Goal: Find specific fact: Find specific fact

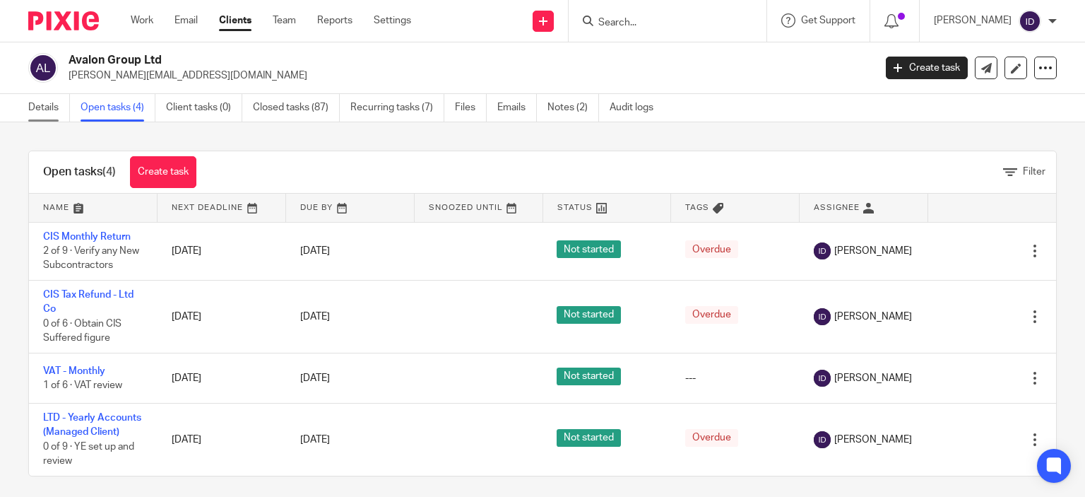
click at [40, 107] on link "Details" at bounding box center [49, 108] width 42 height 28
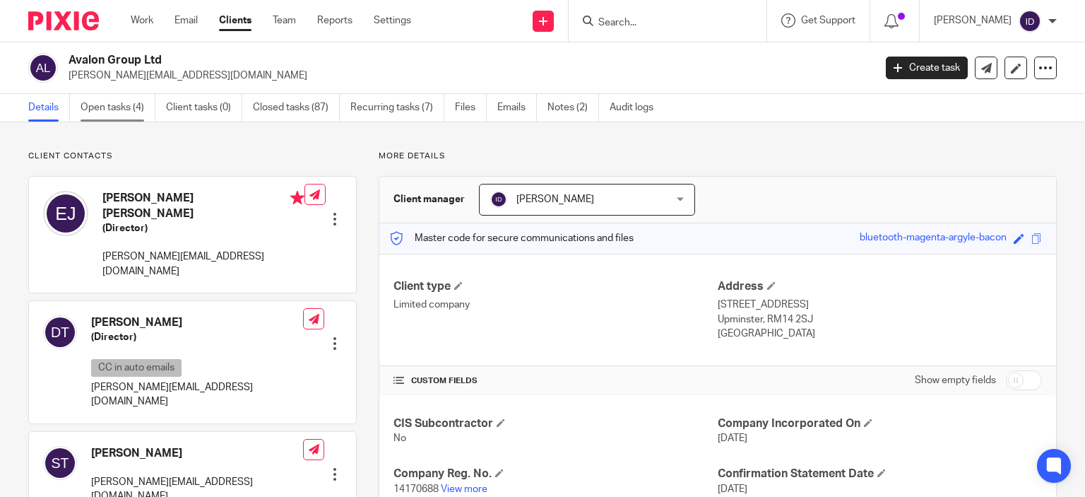
click at [124, 100] on link "Open tasks (4)" at bounding box center [118, 108] width 75 height 28
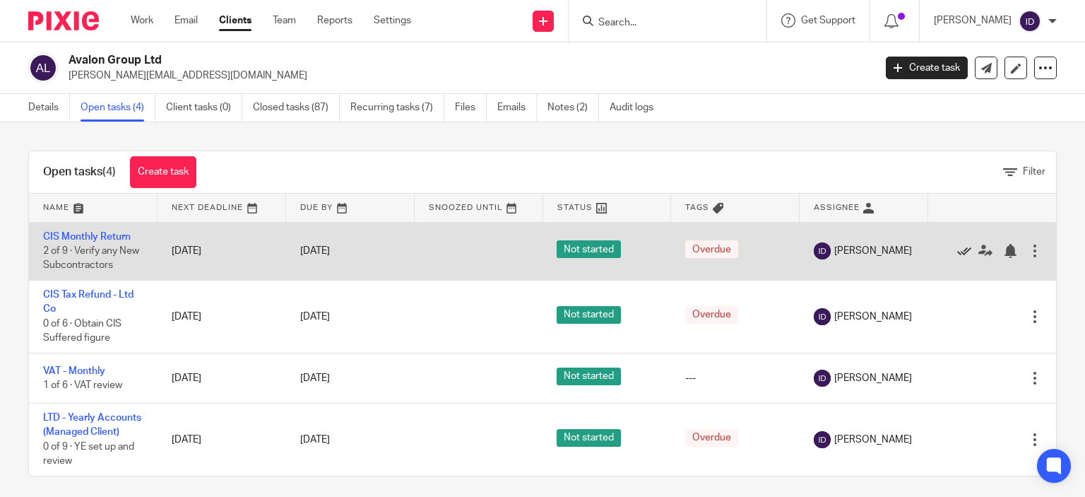
click at [957, 251] on icon at bounding box center [964, 251] width 14 height 14
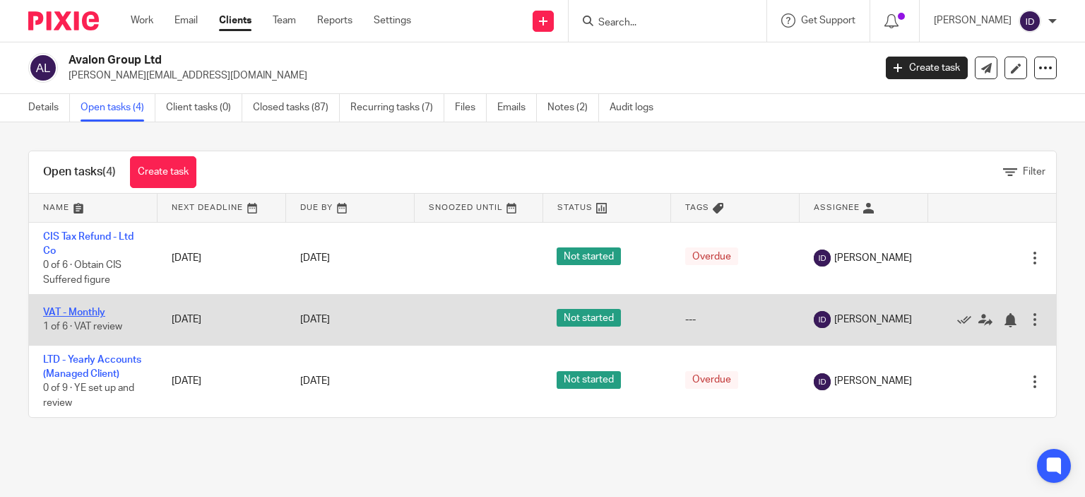
click at [83, 309] on link "VAT - Monthly" at bounding box center [74, 312] width 62 height 10
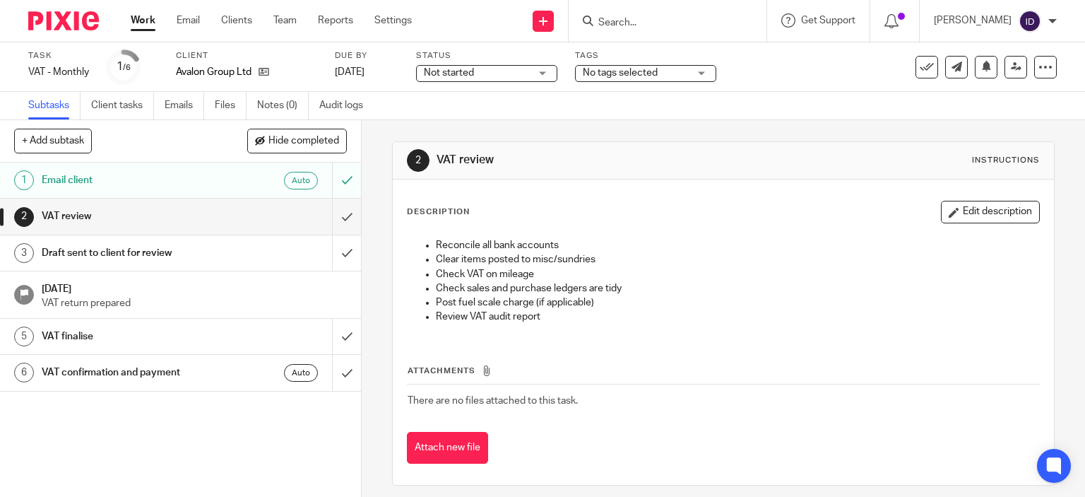
click at [603, 81] on div "No tags selected" at bounding box center [645, 73] width 141 height 17
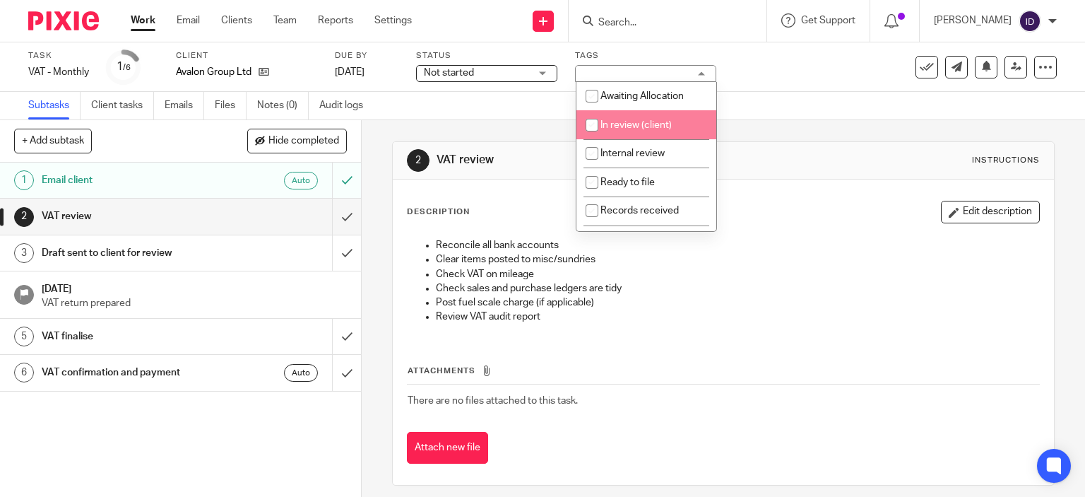
click at [589, 126] on input "checkbox" at bounding box center [592, 125] width 27 height 27
checkbox input "true"
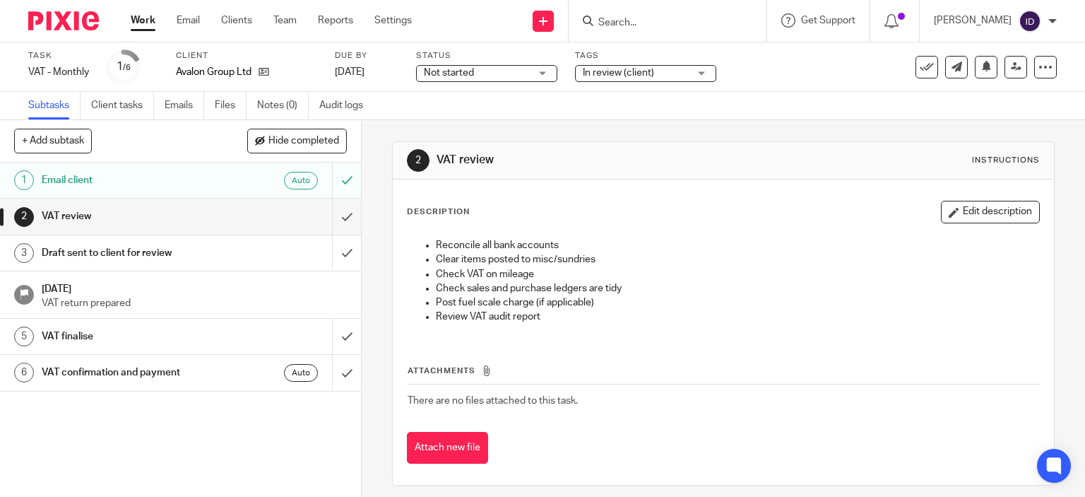
click at [780, 105] on div "Subtasks Client tasks Emails Files Notes (0) Audit logs" at bounding box center [542, 106] width 1085 height 28
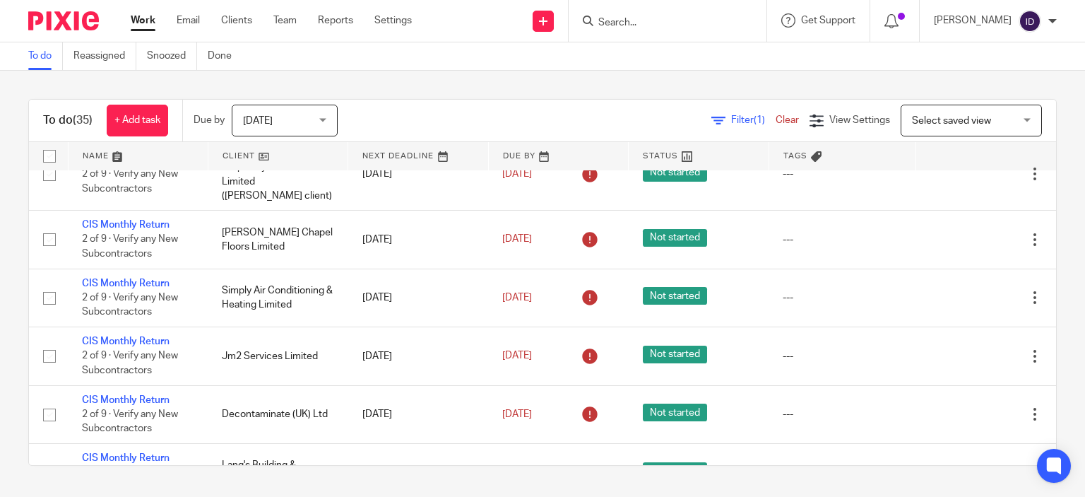
scroll to position [1554, 0]
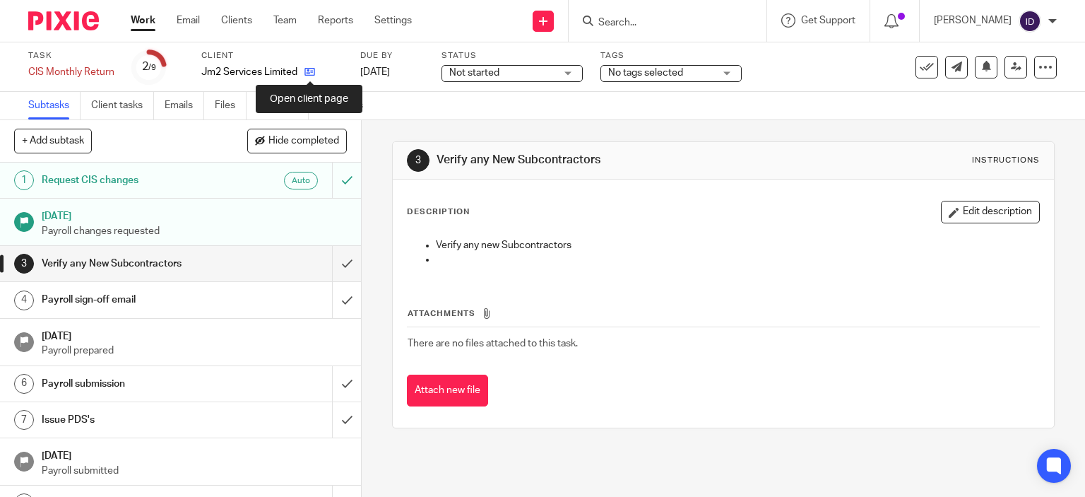
click at [306, 70] on icon at bounding box center [309, 71] width 11 height 11
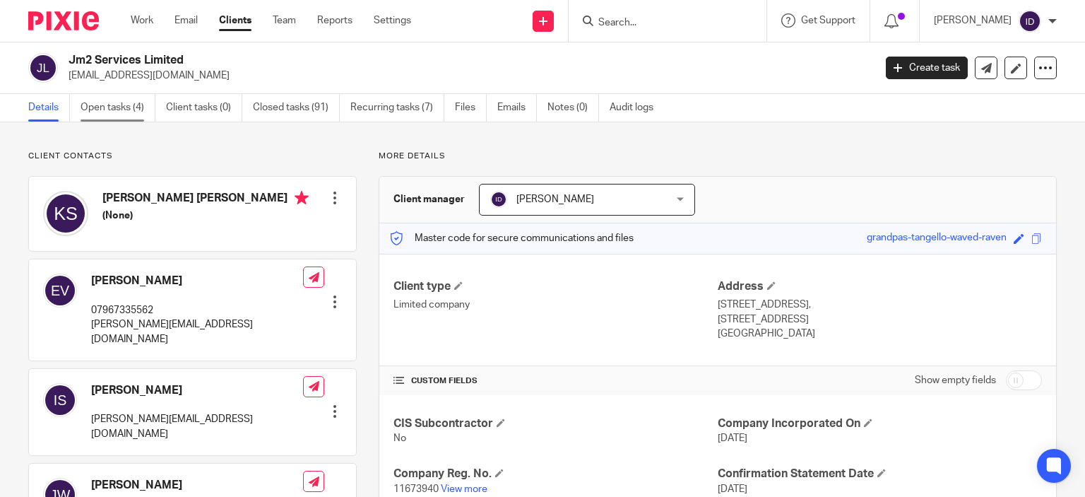
click at [126, 102] on link "Open tasks (4)" at bounding box center [118, 108] width 75 height 28
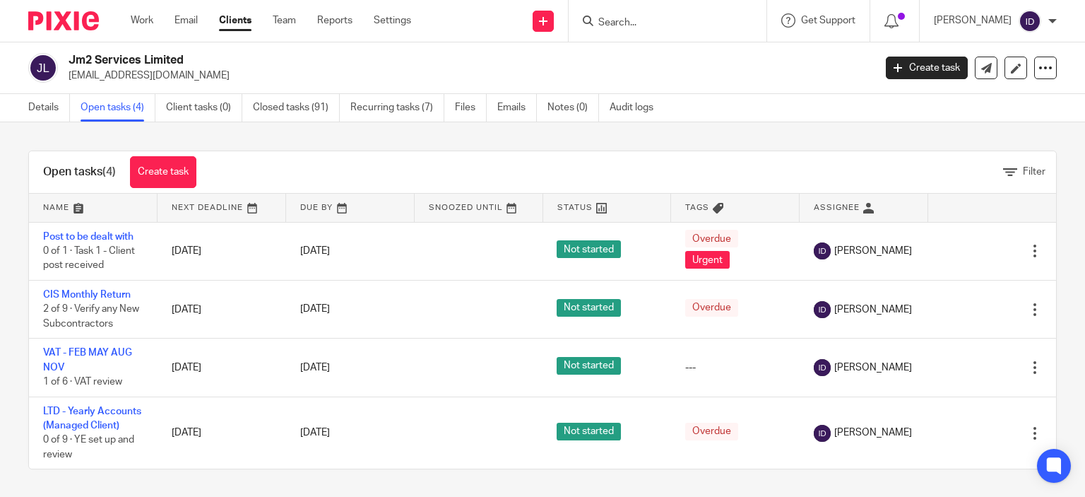
drag, startPoint x: 66, startPoint y: 74, endPoint x: 148, endPoint y: 78, distance: 81.4
click at [148, 78] on div "Jm2 Services Limited mark@jm2.group" at bounding box center [446, 68] width 836 height 30
copy p "[EMAIL_ADDRESS][DOMAIN_NAME]"
click at [45, 106] on link "Details" at bounding box center [49, 108] width 42 height 28
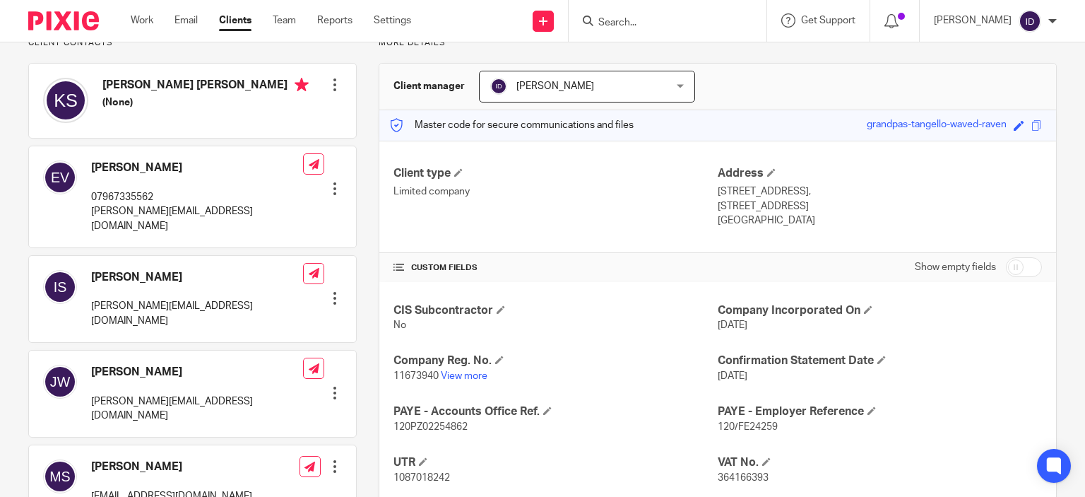
scroll to position [170, 0]
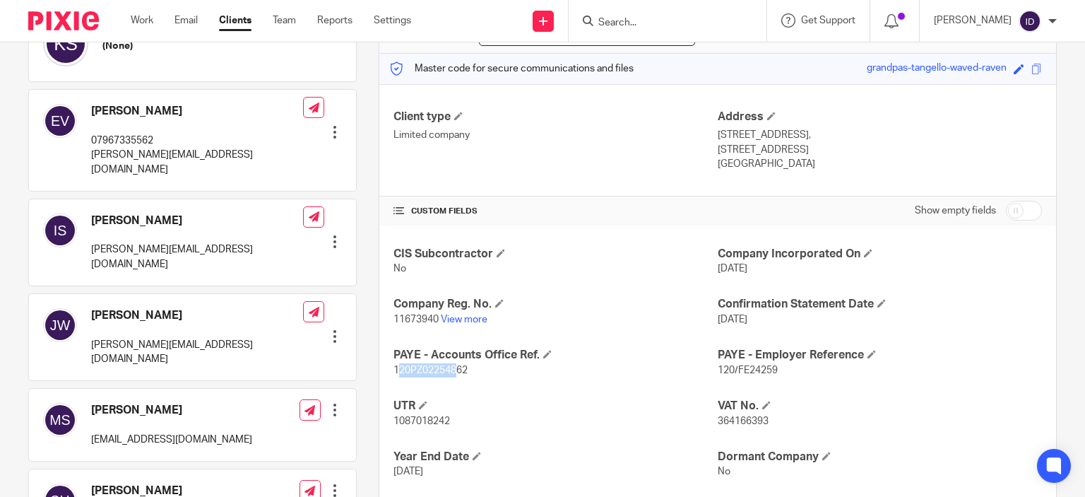
drag, startPoint x: 393, startPoint y: 369, endPoint x: 452, endPoint y: 377, distance: 59.8
click at [452, 377] on div "CIS Subcontractor No Company Incorporated On [DATE] Company Reg. No. 11673940 V…" at bounding box center [717, 388] width 677 height 326
drag, startPoint x: 390, startPoint y: 372, endPoint x: 463, endPoint y: 372, distance: 73.5
click at [463, 372] on span "120PZ02254862" at bounding box center [431, 370] width 74 height 10
copy span "120PZ02254862"
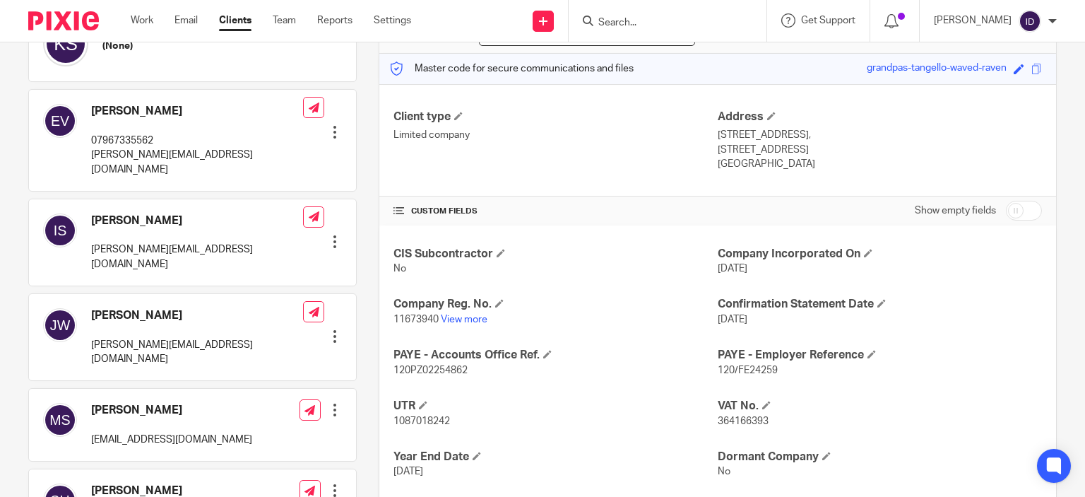
click at [8, 282] on div "Client contacts Elliott Vile 07967335562 elliott@jm2.group Edit contact Create …" at bounding box center [181, 345] width 350 height 728
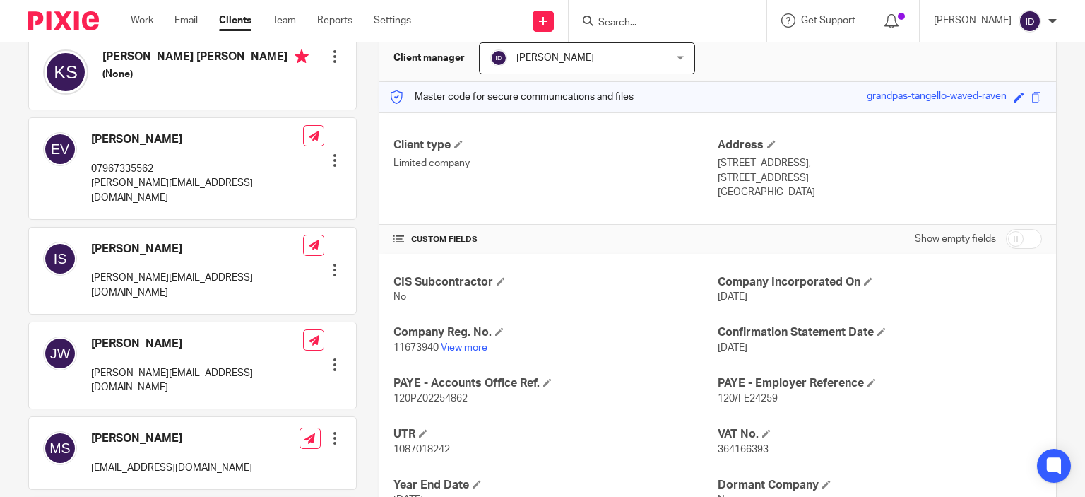
scroll to position [0, 0]
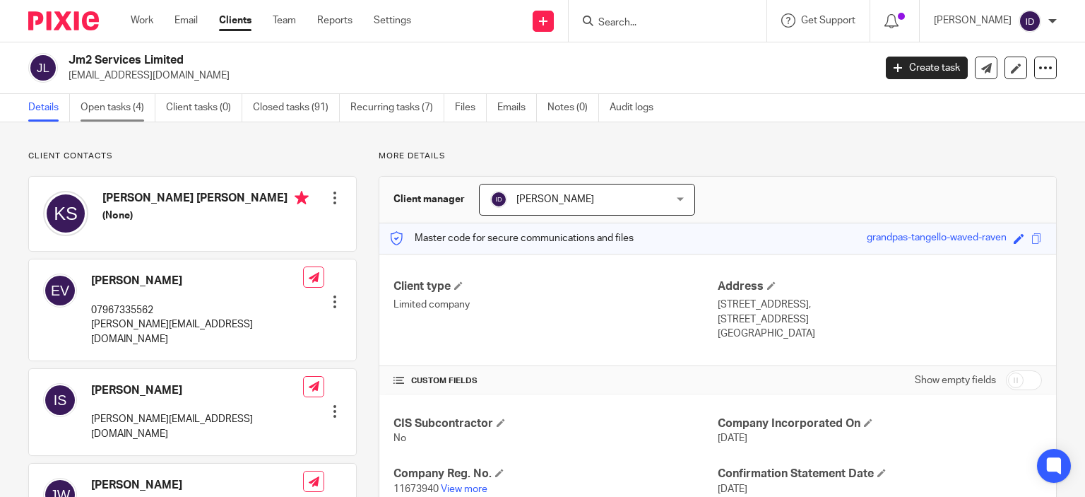
click at [110, 102] on link "Open tasks (4)" at bounding box center [118, 108] width 75 height 28
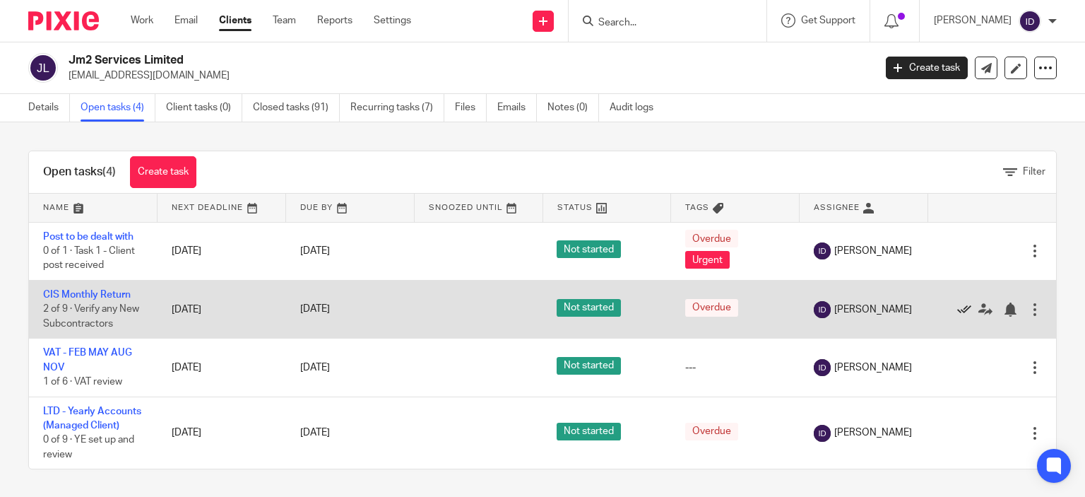
click at [957, 313] on icon at bounding box center [964, 309] width 14 height 14
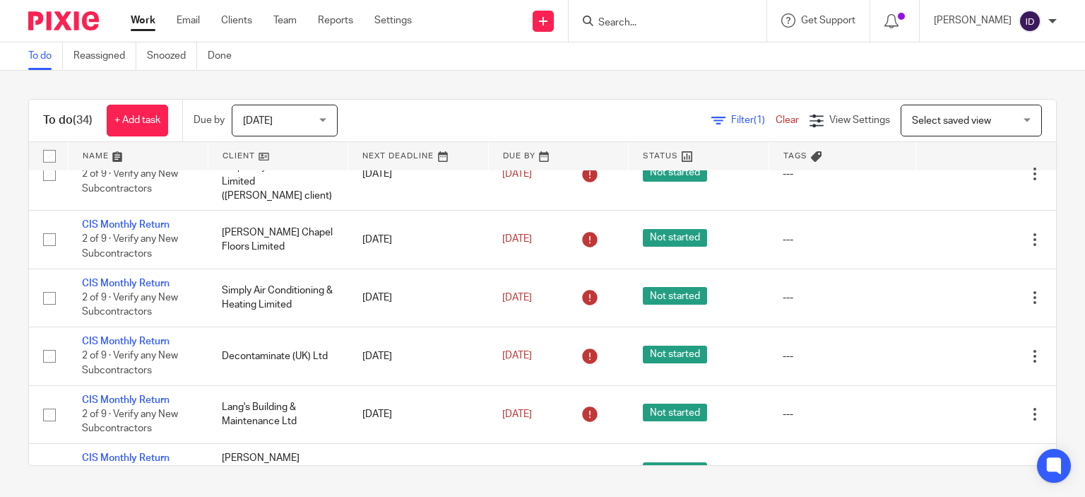
scroll to position [1554, 0]
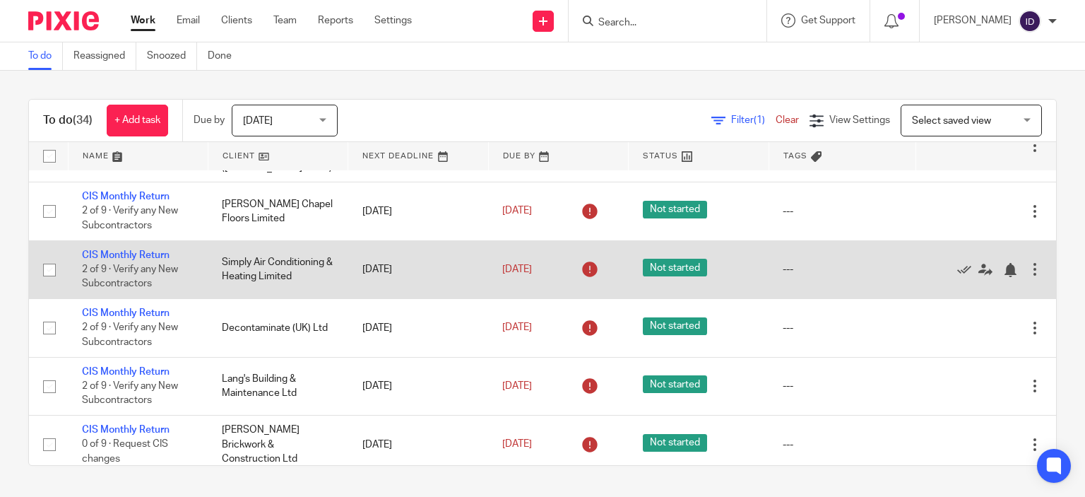
click at [1028, 276] on div at bounding box center [1035, 269] width 14 height 14
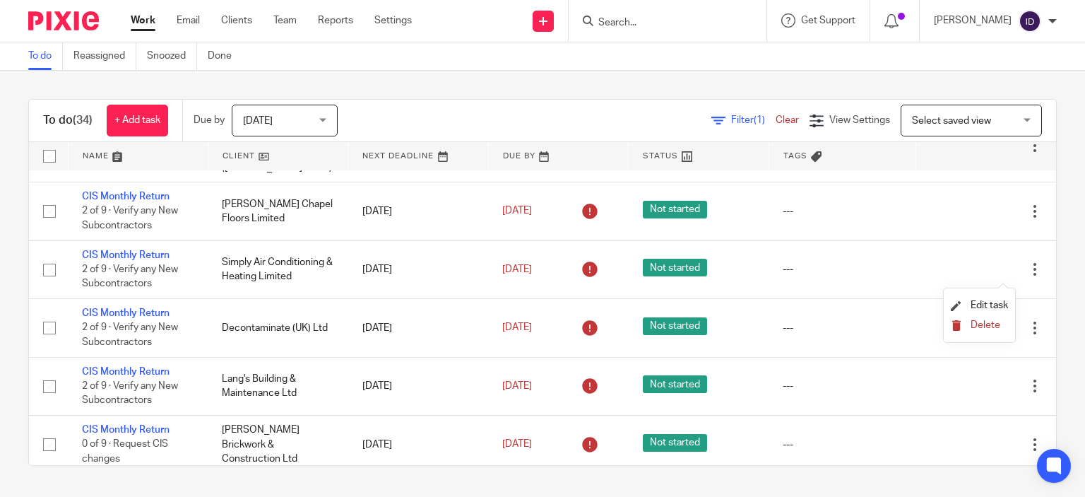
click at [993, 322] on span "Delete" at bounding box center [986, 325] width 30 height 10
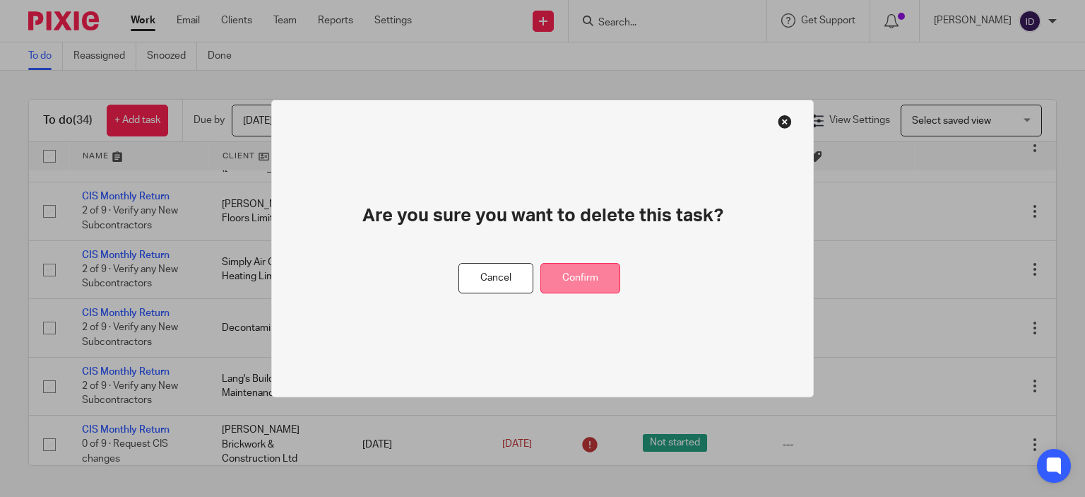
click at [573, 288] on button "Confirm" at bounding box center [580, 278] width 80 height 30
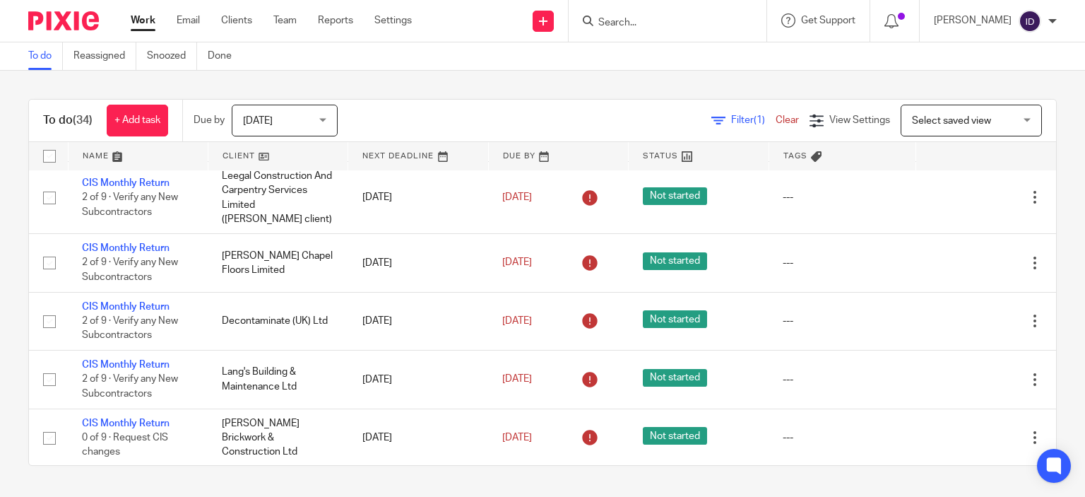
scroll to position [1506, 0]
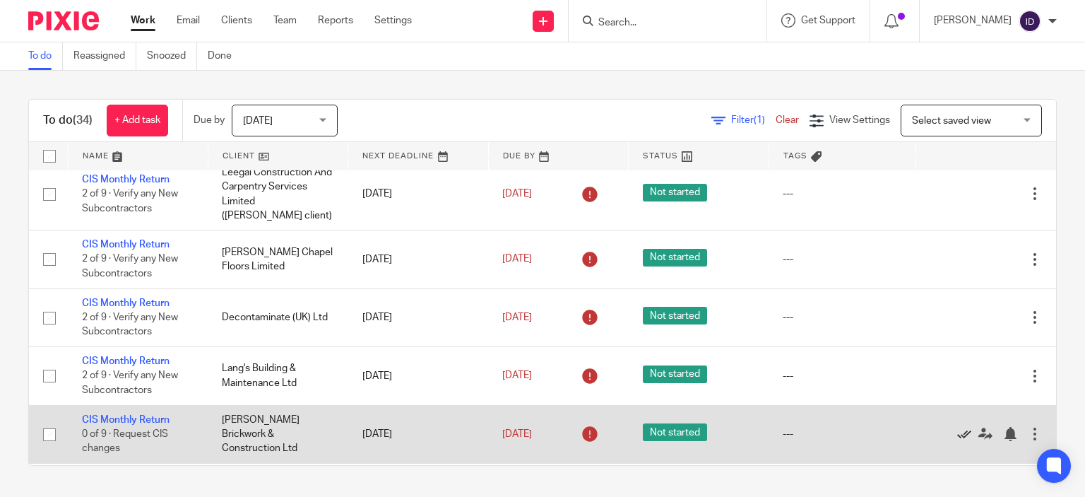
click at [957, 436] on icon at bounding box center [964, 434] width 14 height 14
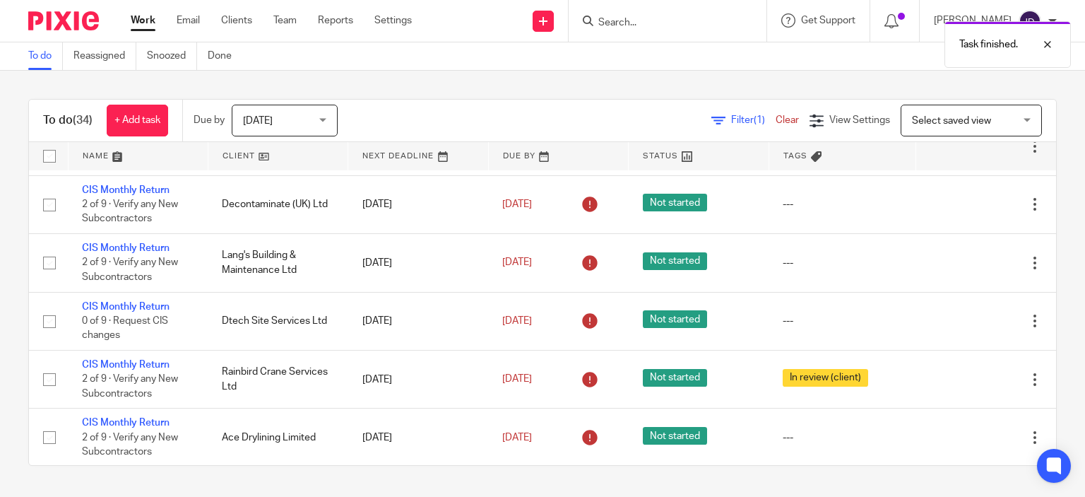
scroll to position [1648, 0]
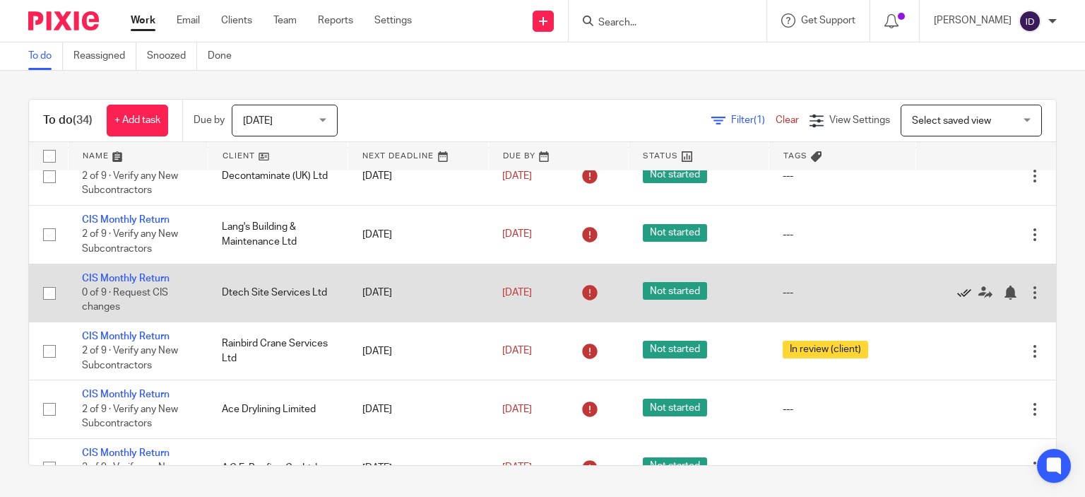
click at [957, 300] on icon at bounding box center [964, 292] width 14 height 14
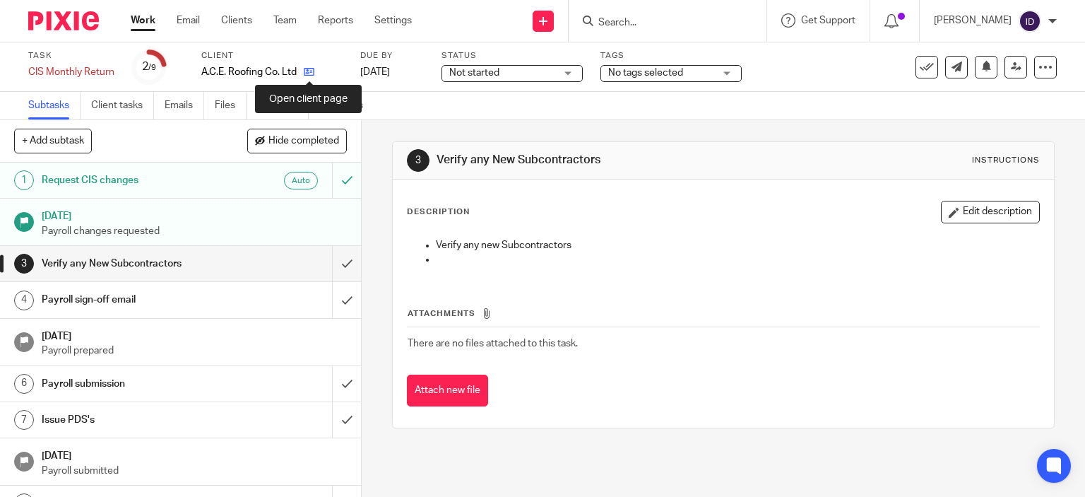
click at [309, 76] on icon at bounding box center [309, 71] width 11 height 11
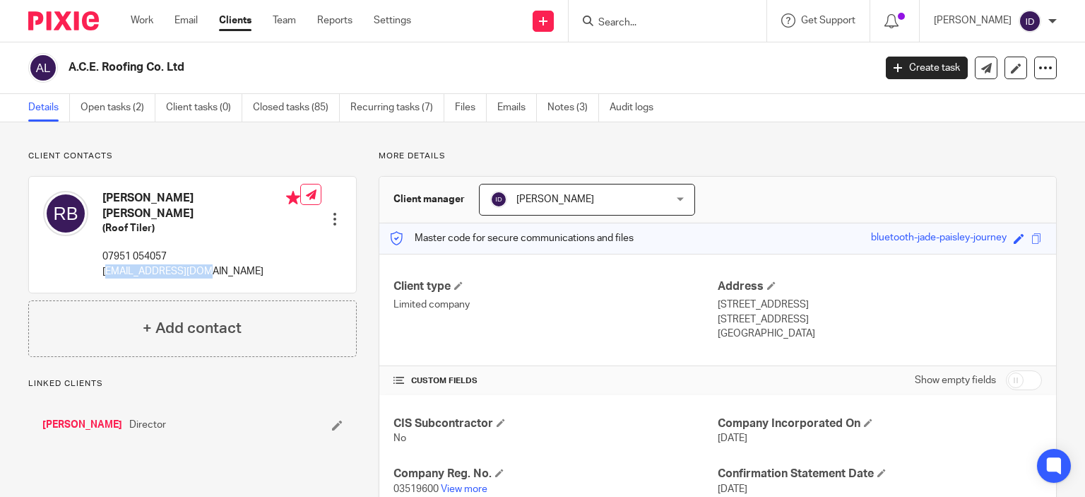
drag, startPoint x: 104, startPoint y: 259, endPoint x: 192, endPoint y: 259, distance: 88.3
click at [192, 264] on p "[EMAIL_ADDRESS][DOMAIN_NAME]" at bounding box center [201, 271] width 198 height 14
click at [104, 264] on p "[EMAIL_ADDRESS][DOMAIN_NAME]" at bounding box center [201, 271] width 198 height 14
drag, startPoint x: 97, startPoint y: 259, endPoint x: 202, endPoint y: 259, distance: 104.6
click at [202, 259] on div "Reece Edward Badger (Roof Tiler) 07951 054057 info@aceroofing.co.uk" at bounding box center [171, 235] width 257 height 102
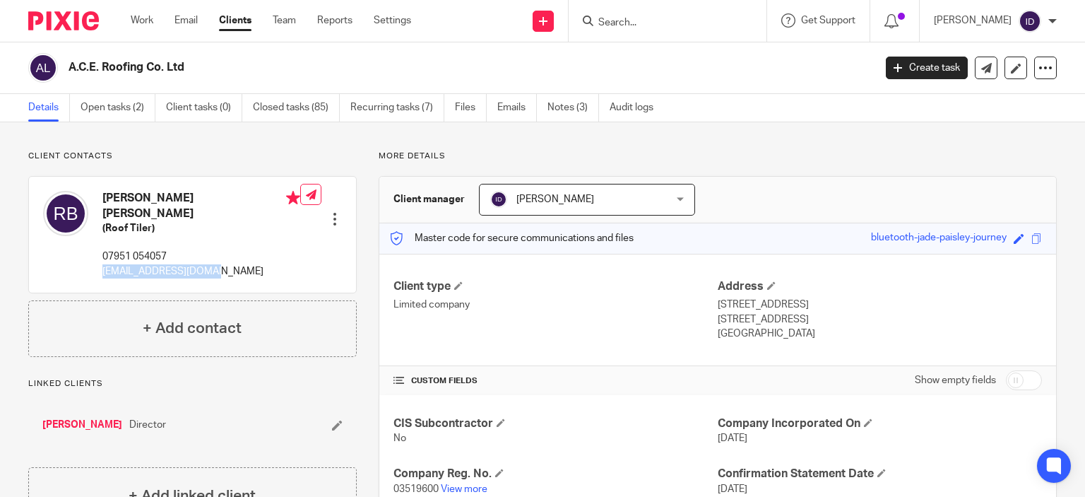
copy p "info@aceroofing.co.uk"
click at [112, 105] on link "Open tasks (2)" at bounding box center [118, 108] width 75 height 28
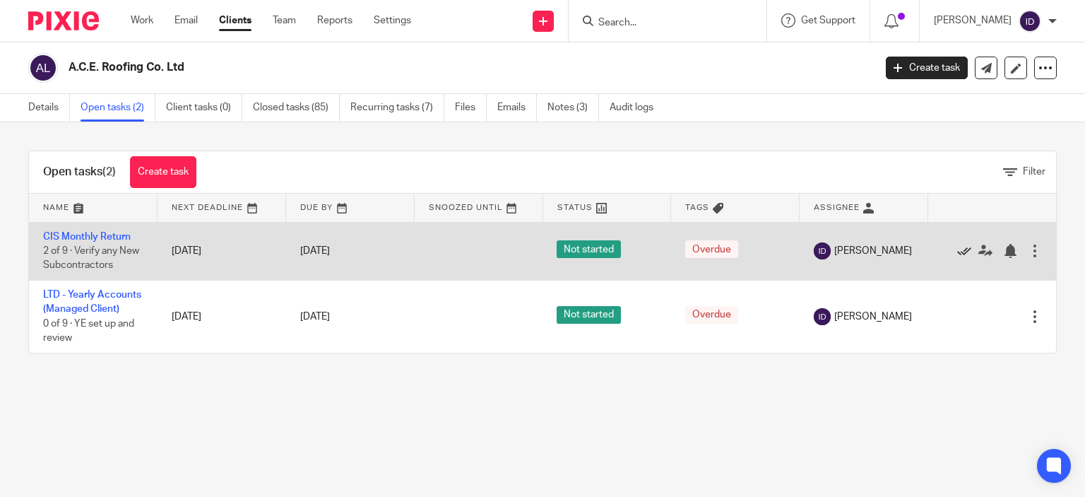
click at [957, 245] on icon at bounding box center [964, 251] width 14 height 14
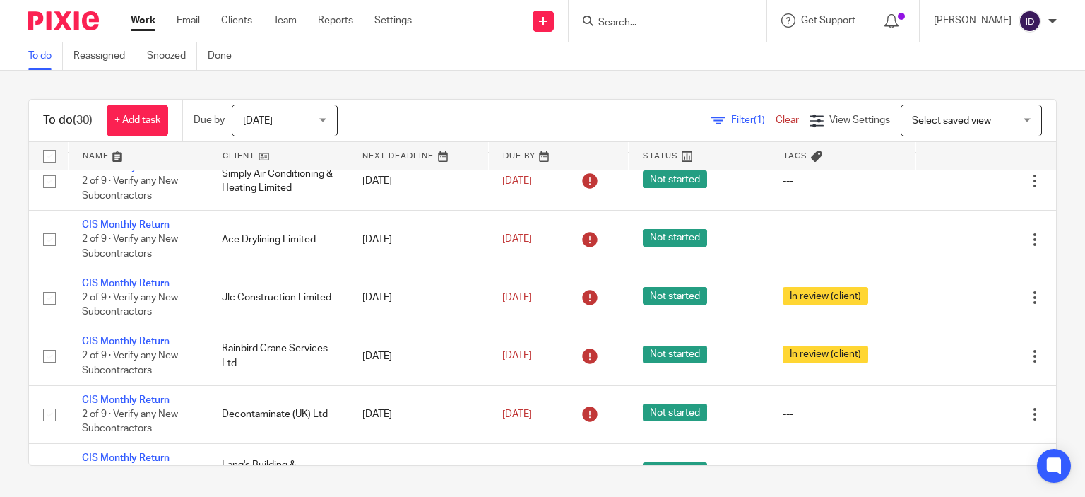
scroll to position [1498, 0]
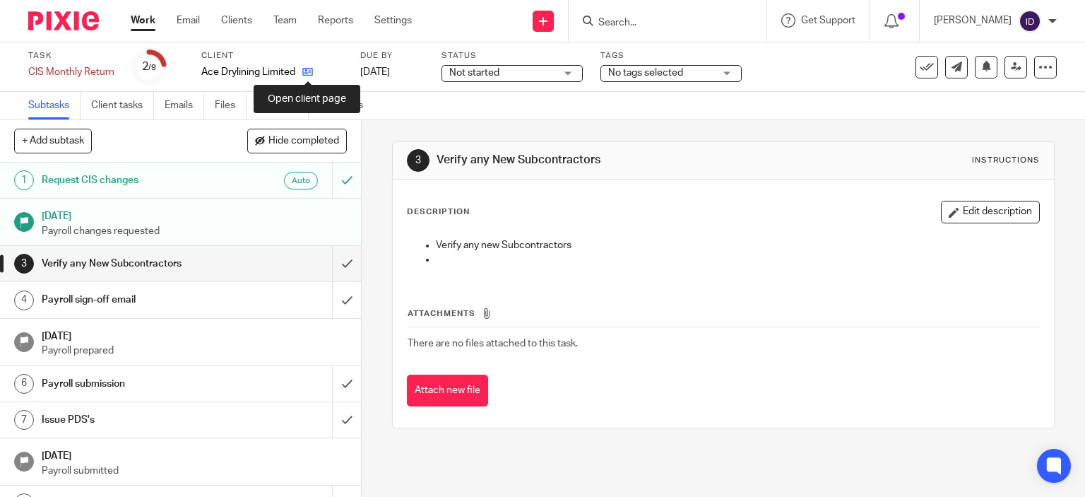
click at [306, 70] on icon at bounding box center [307, 71] width 11 height 11
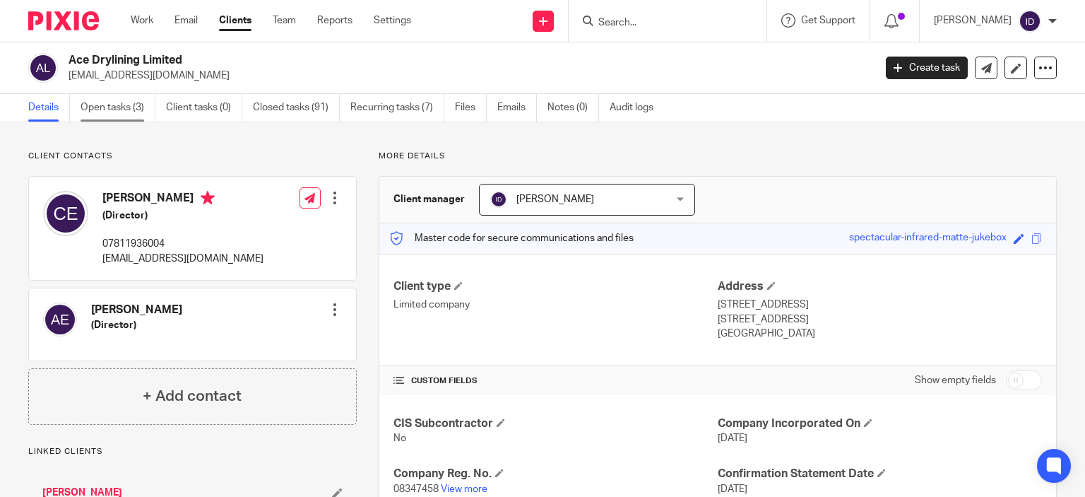
click at [136, 102] on link "Open tasks (3)" at bounding box center [118, 108] width 75 height 28
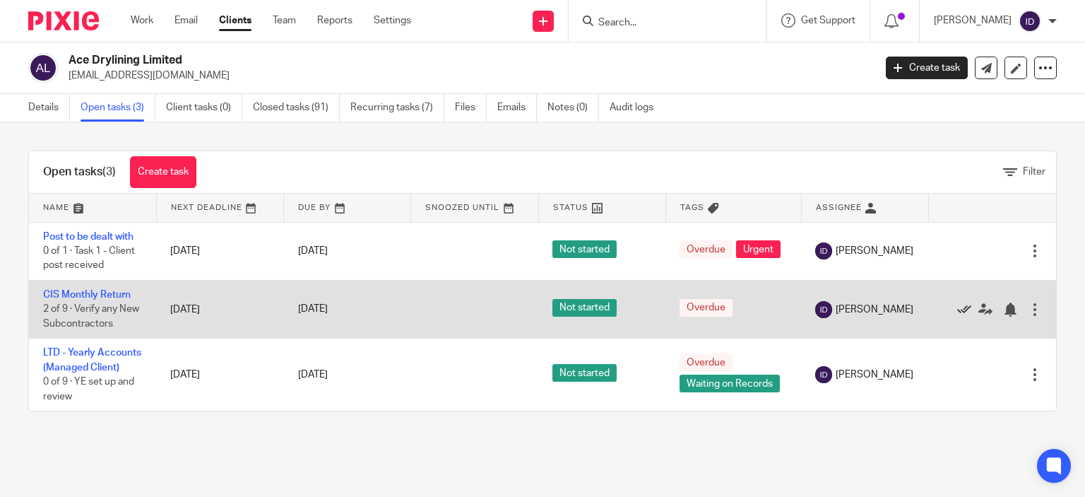
click at [957, 309] on icon at bounding box center [964, 309] width 14 height 14
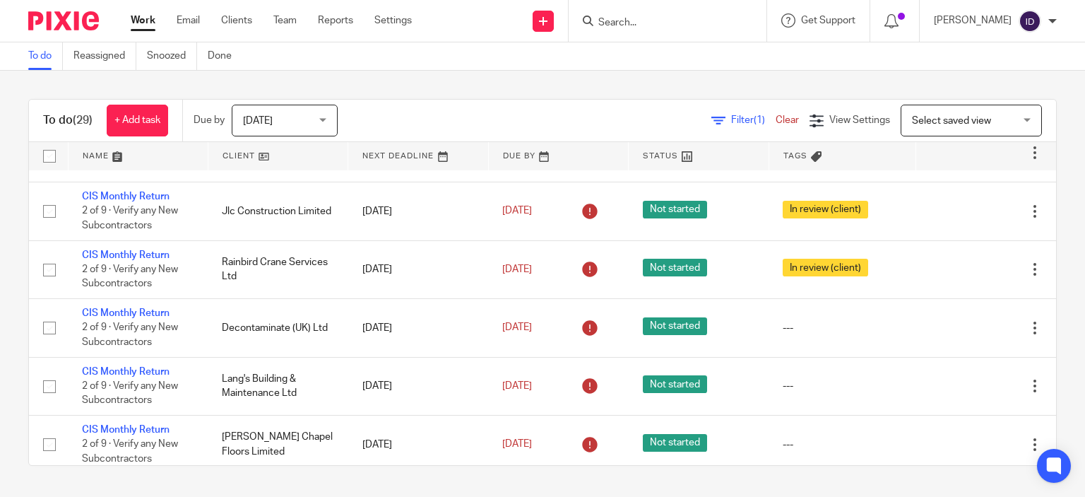
scroll to position [1568, 0]
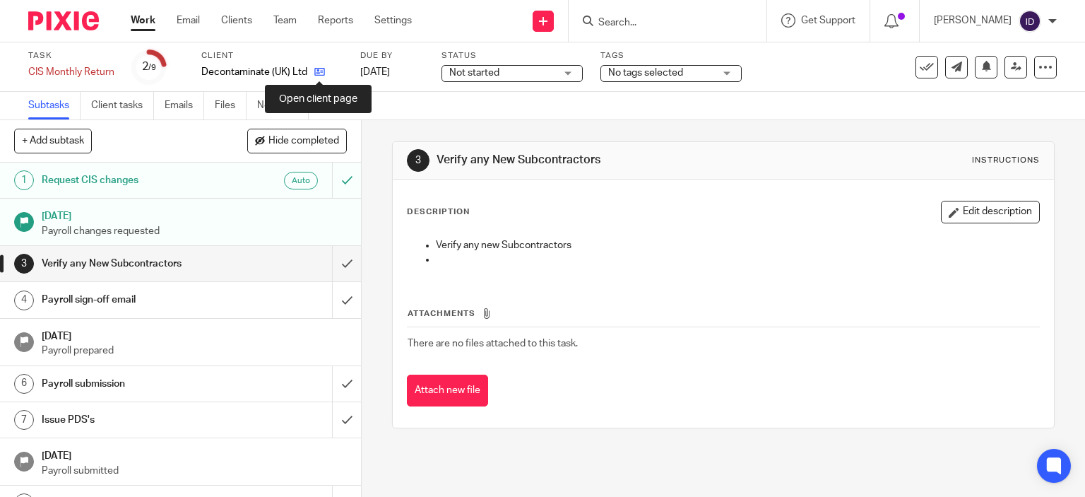
click at [315, 70] on icon at bounding box center [319, 71] width 11 height 11
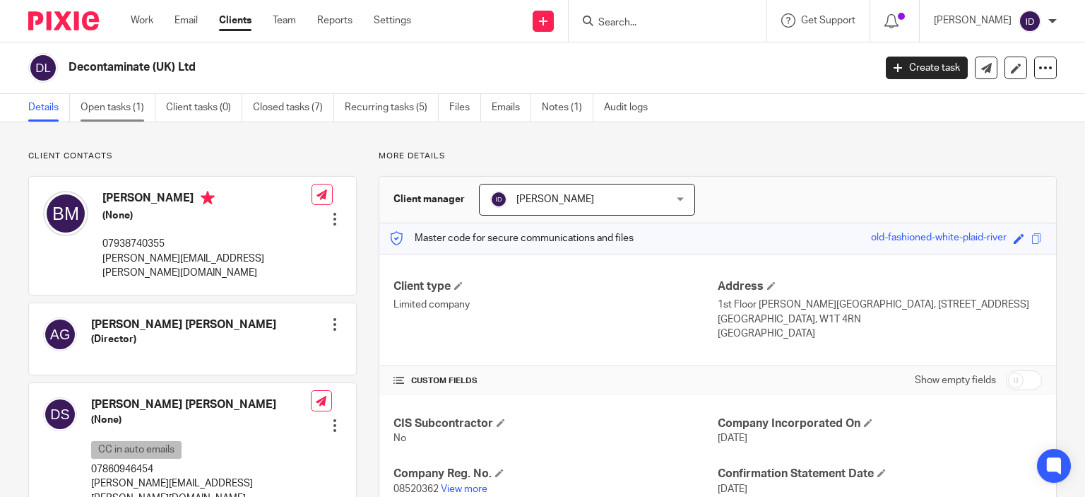
click at [125, 105] on link "Open tasks (1)" at bounding box center [118, 108] width 75 height 28
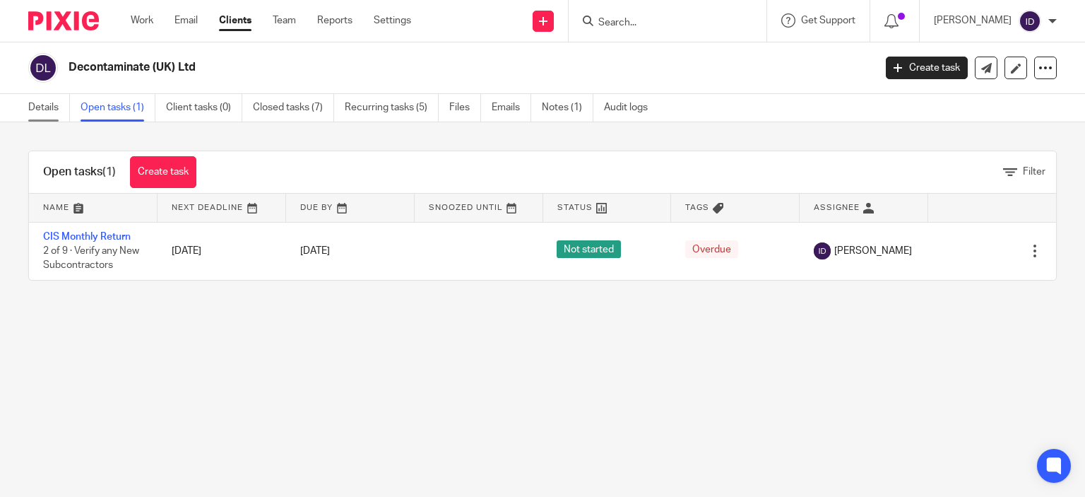
click at [28, 97] on link "Details" at bounding box center [49, 108] width 42 height 28
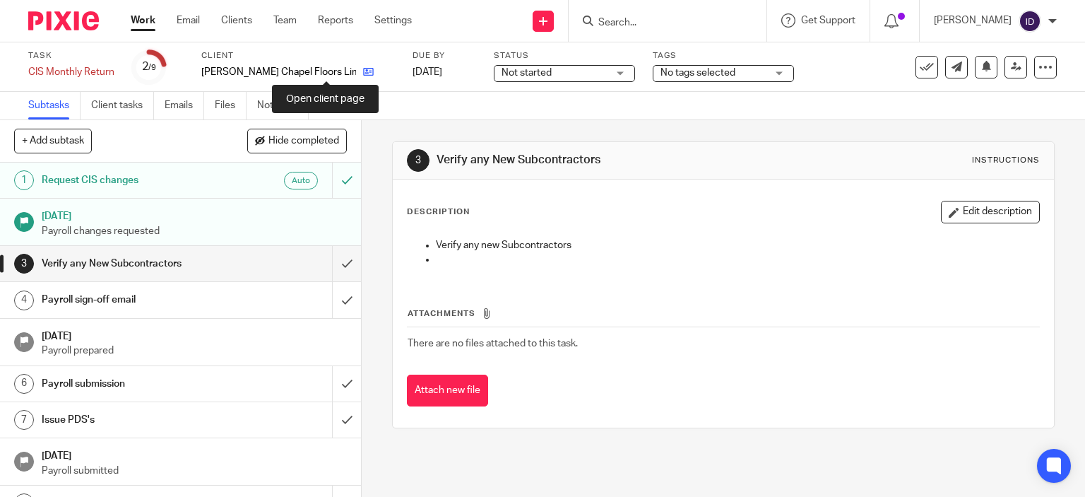
click at [363, 73] on icon at bounding box center [368, 71] width 11 height 11
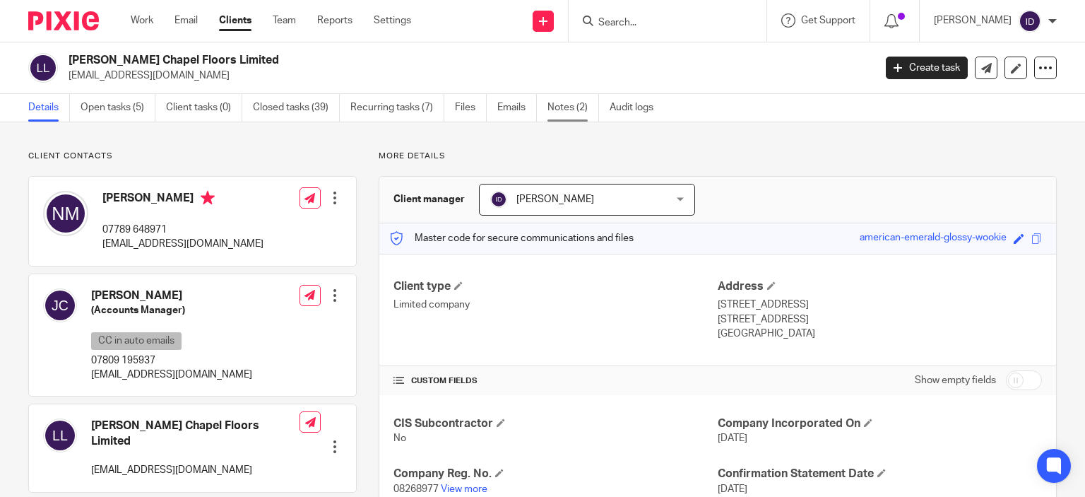
click at [573, 98] on link "Notes (2)" at bounding box center [574, 108] width 52 height 28
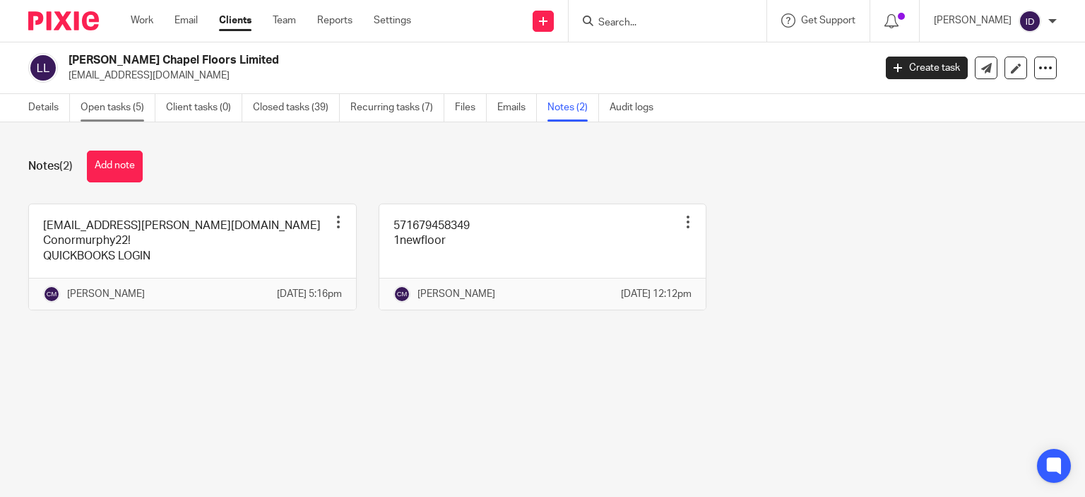
click at [117, 109] on link "Open tasks (5)" at bounding box center [118, 108] width 75 height 28
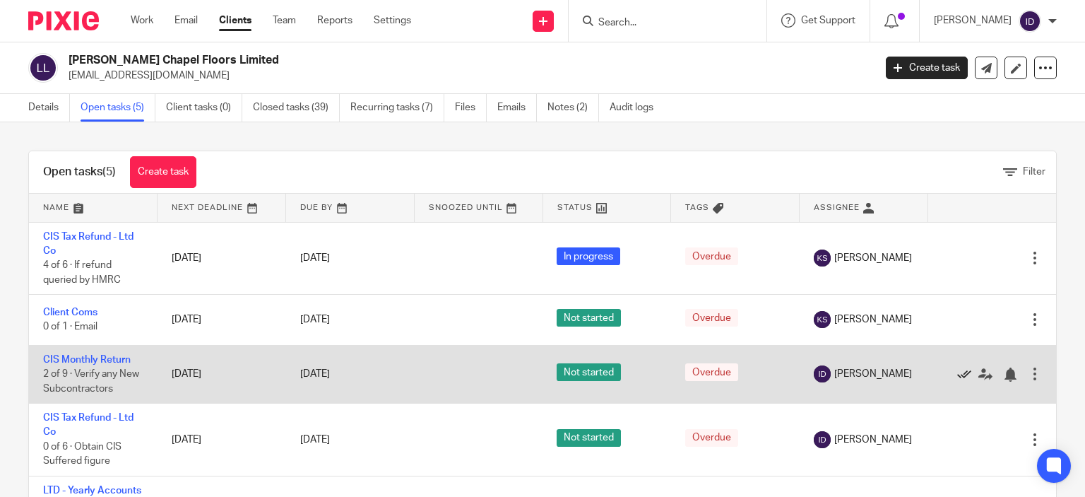
click at [957, 374] on icon at bounding box center [964, 374] width 14 height 14
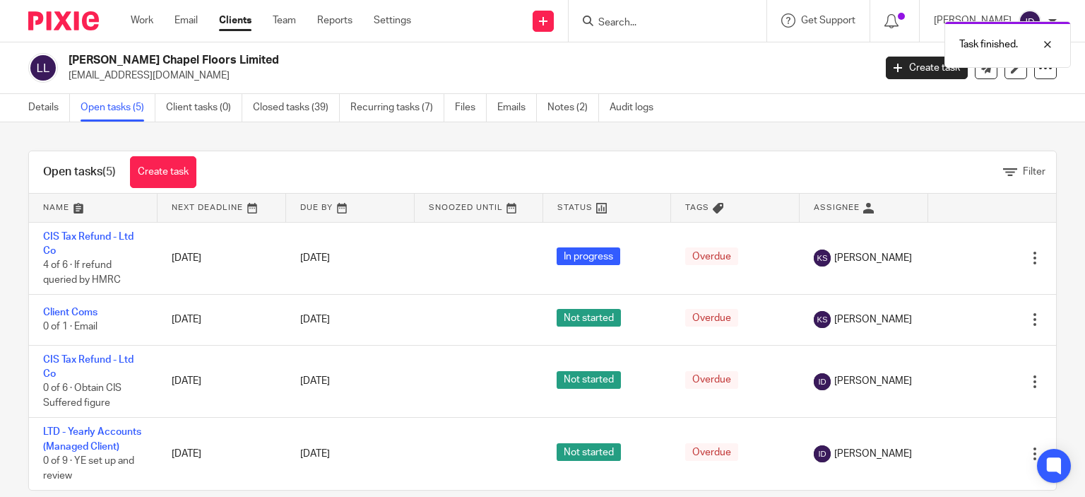
click at [1048, 309] on div "Open tasks (5) Create task Filter Name Next Deadline Due By Snoozed Until Statu…" at bounding box center [542, 309] width 1085 height 374
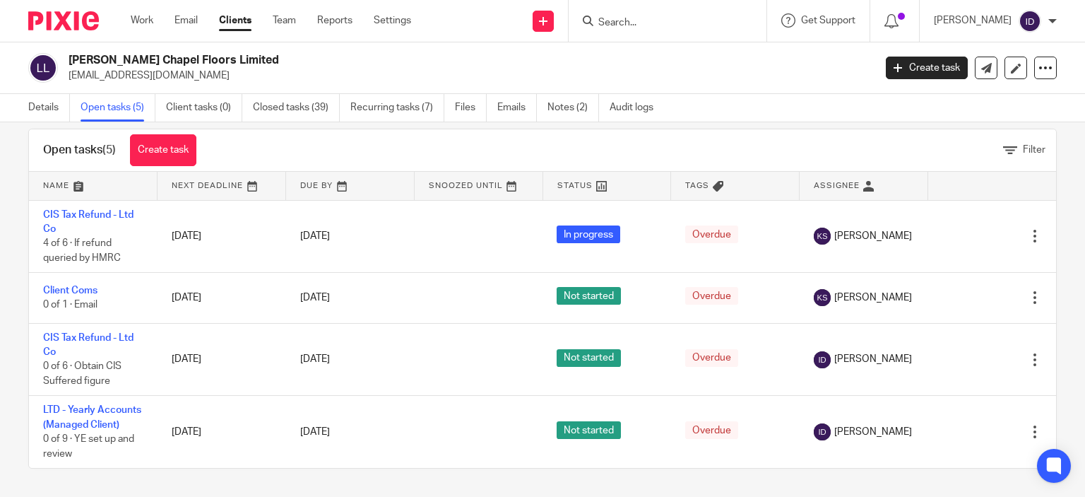
scroll to position [37, 0]
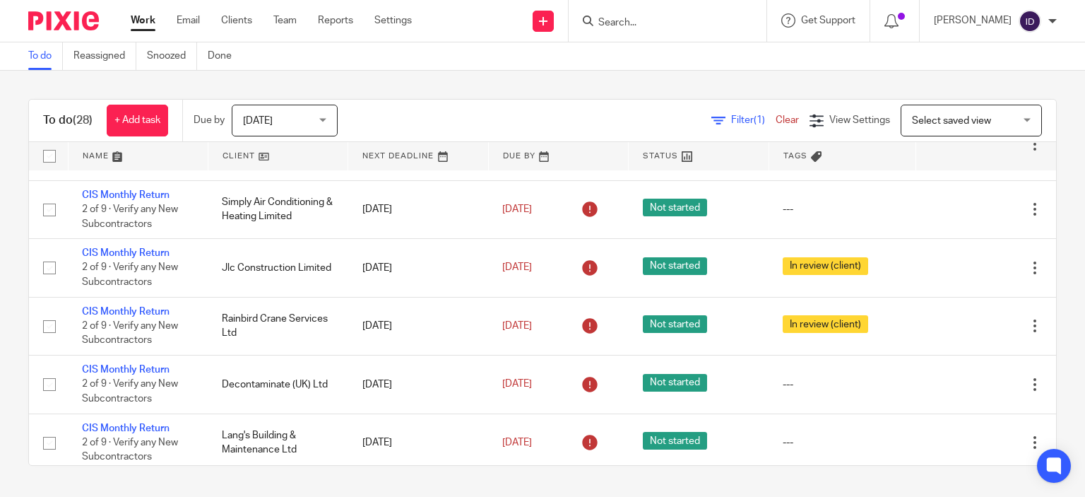
scroll to position [1510, 0]
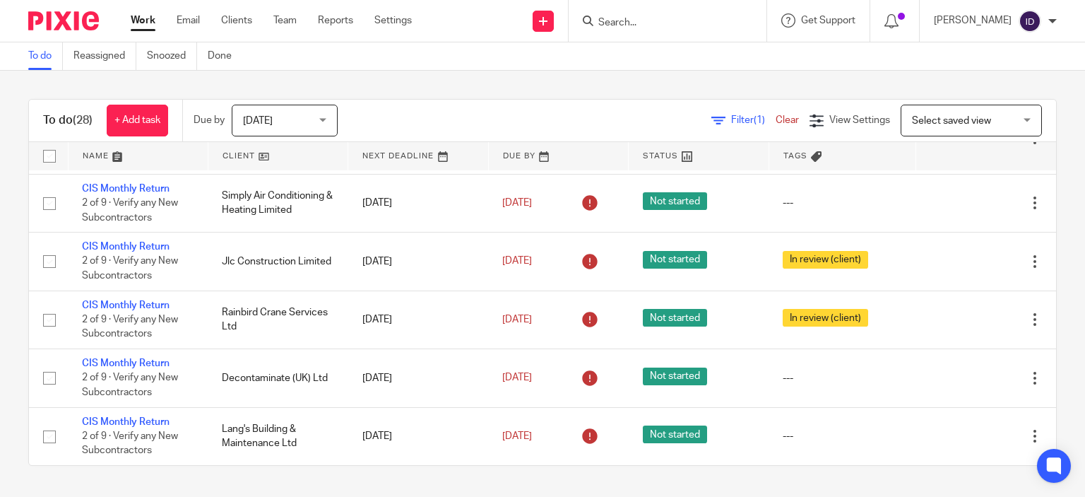
click at [653, 24] on input "Search" at bounding box center [660, 23] width 127 height 13
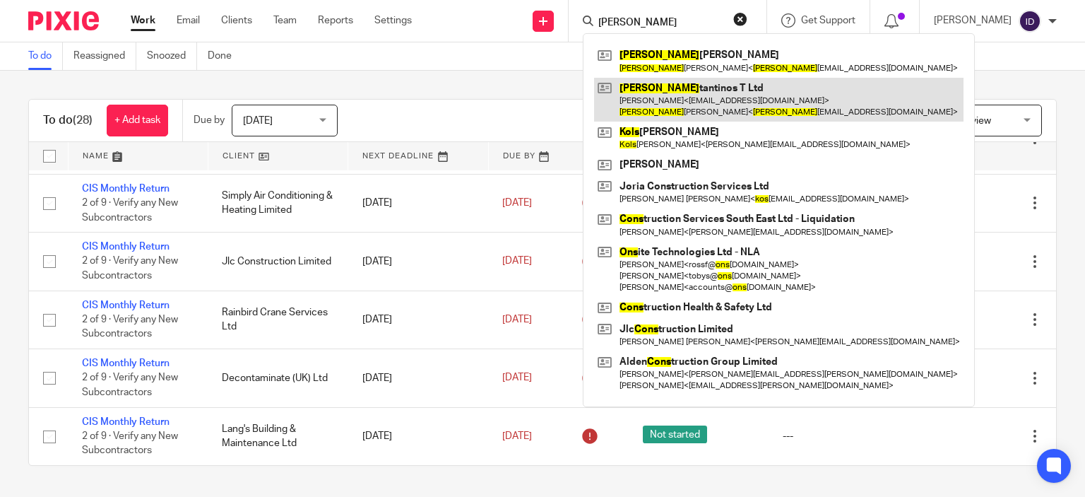
type input "kons"
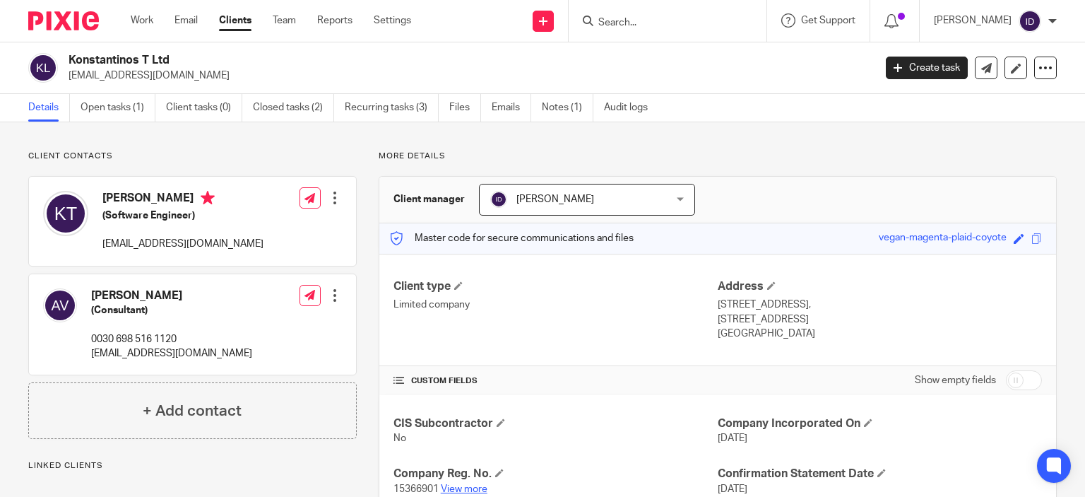
click at [475, 485] on link "View more" at bounding box center [464, 489] width 47 height 10
click at [566, 110] on link "Notes (1)" at bounding box center [568, 108] width 52 height 28
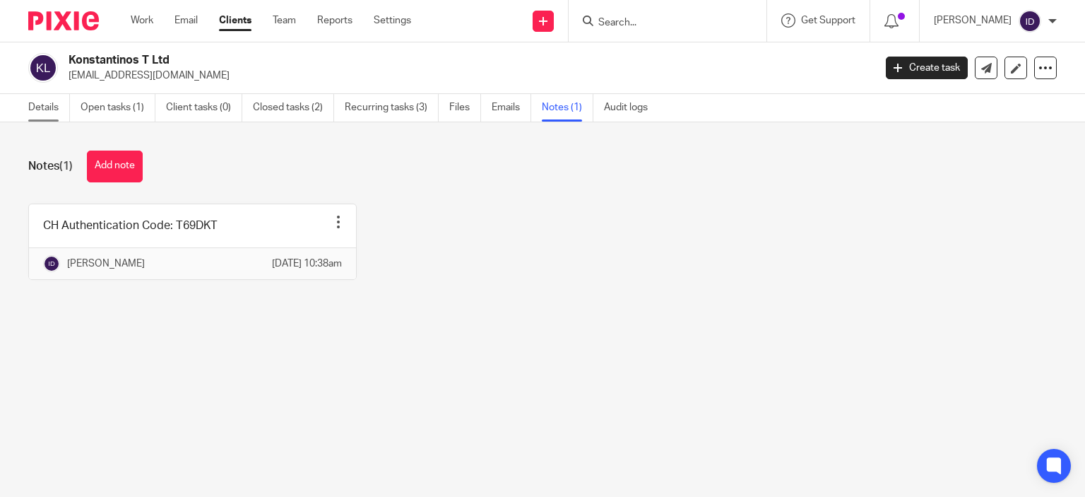
click at [36, 99] on link "Details" at bounding box center [49, 108] width 42 height 28
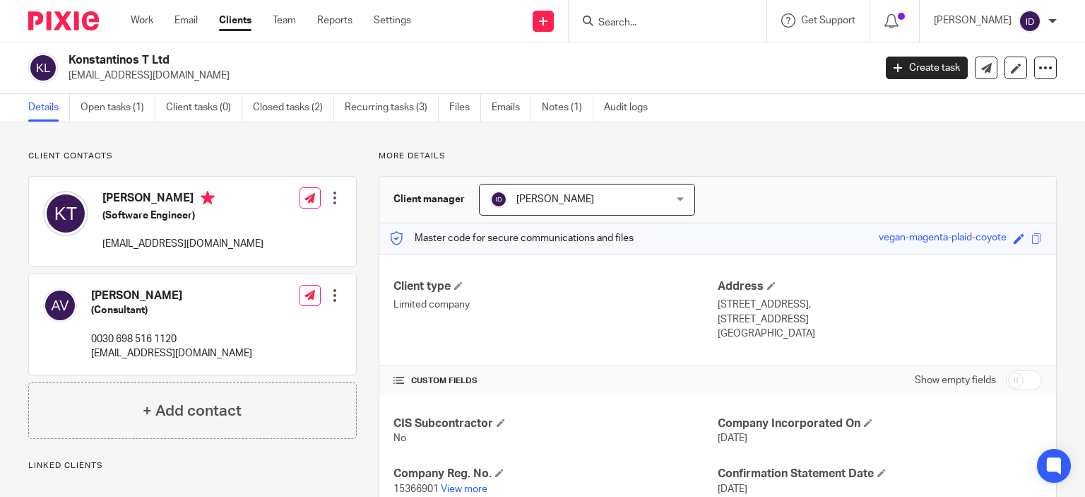
click at [565, 367] on div "CUSTOM FIELDS Show empty fields" at bounding box center [718, 380] width 649 height 28
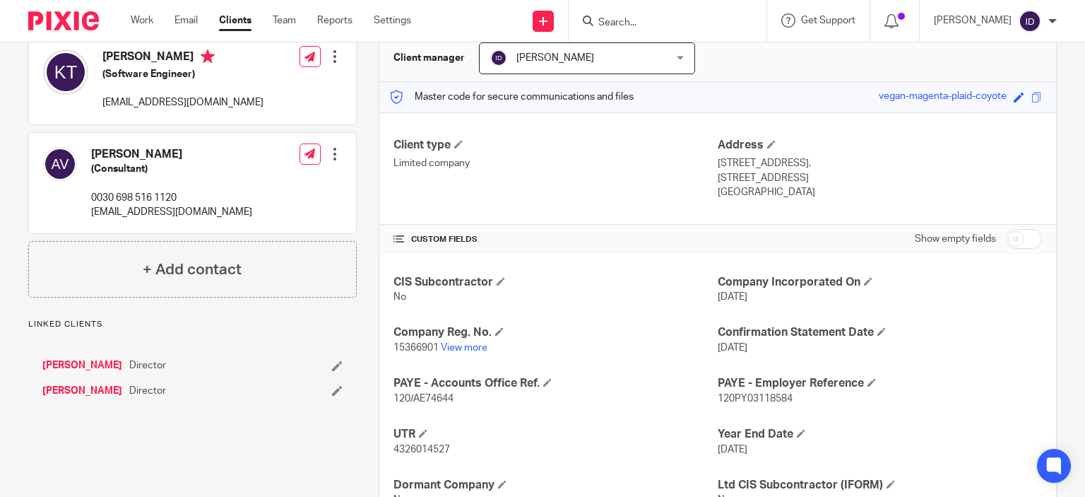
scroll to position [170, 0]
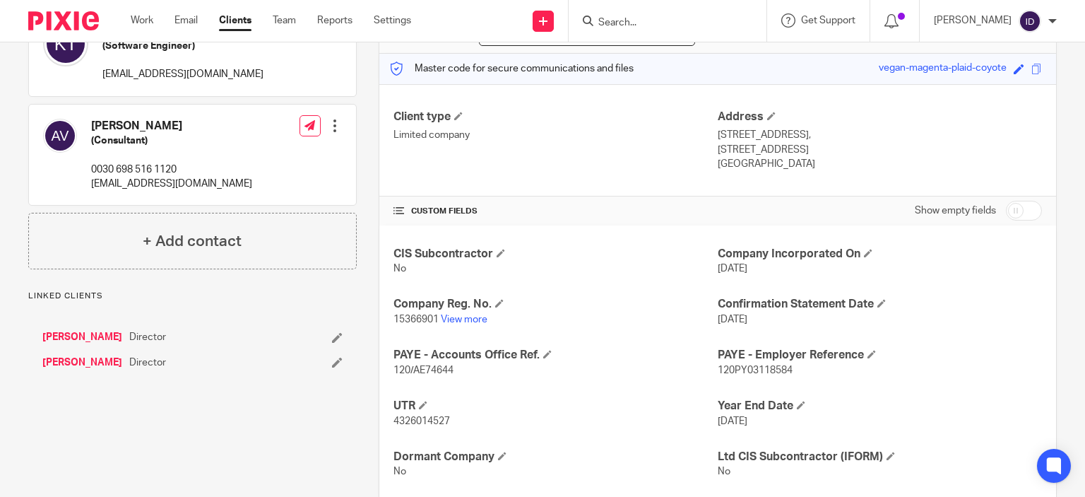
click at [442, 422] on span "4326014527" at bounding box center [422, 421] width 57 height 10
copy span "4326014527"
